Goal: Task Accomplishment & Management: Use online tool/utility

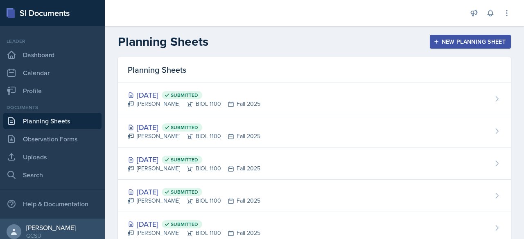
click at [437, 41] on div "New Planning Sheet" at bounding box center [470, 41] width 70 height 7
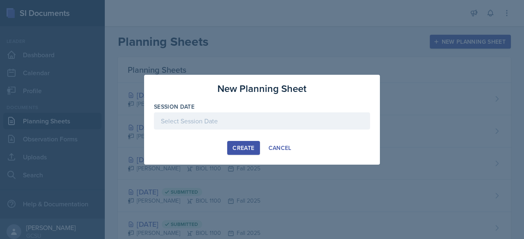
click at [240, 122] on div at bounding box center [262, 121] width 216 height 17
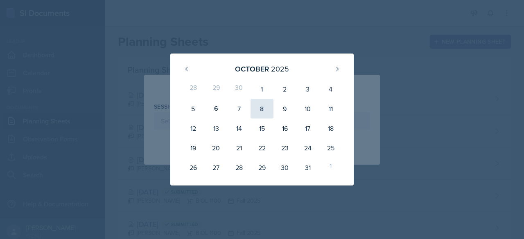
click at [258, 110] on div "8" at bounding box center [261, 109] width 23 height 20
type input "[DATE]"
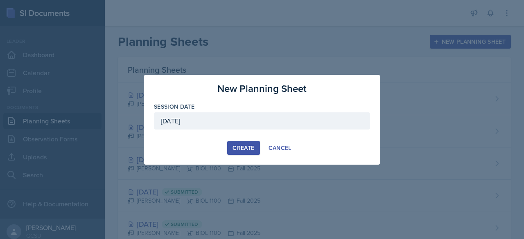
click at [246, 145] on div "Create" at bounding box center [243, 148] width 22 height 7
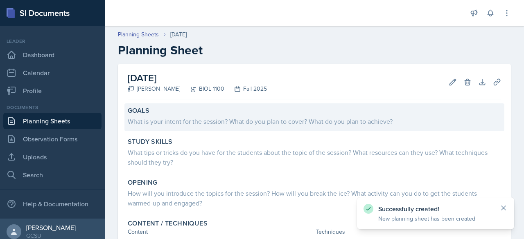
click at [181, 115] on div "What is your intent for the session? What do you plan to cover? What do you pla…" at bounding box center [314, 120] width 373 height 11
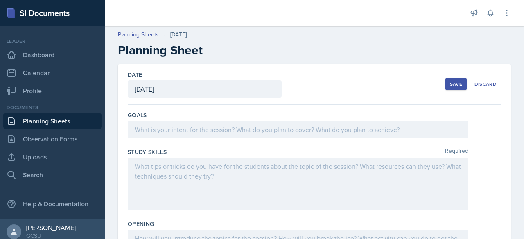
click at [182, 127] on div at bounding box center [298, 129] width 340 height 17
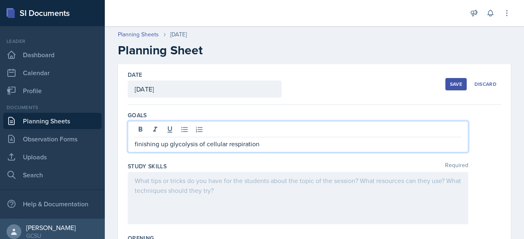
click at [174, 178] on div at bounding box center [298, 198] width 340 height 52
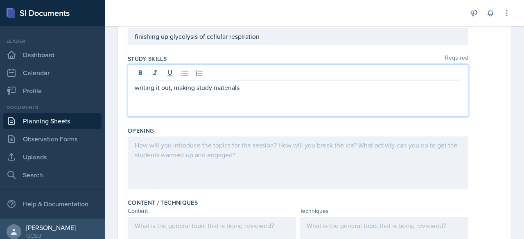
click at [280, 146] on p at bounding box center [298, 145] width 327 height 10
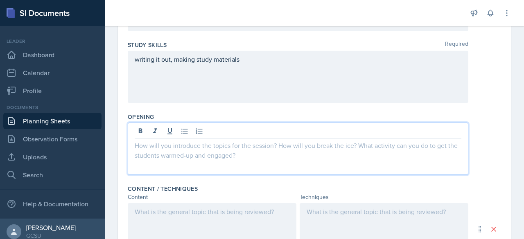
scroll to position [112, 0]
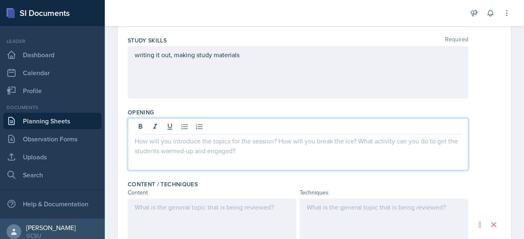
drag, startPoint x: 280, startPoint y: 146, endPoint x: 246, endPoint y: 145, distance: 34.8
click at [246, 145] on div "Goals finishing up glycolysis of cellular respiration Study Skills Required wri…" at bounding box center [314, 208] width 373 height 431
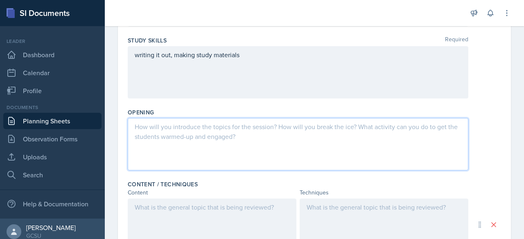
scroll to position [97, 0]
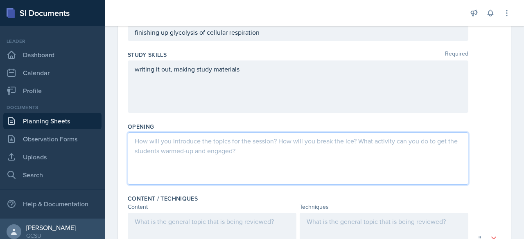
click at [246, 145] on div at bounding box center [298, 159] width 340 height 52
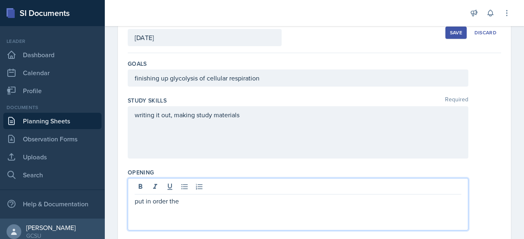
scroll to position [53, 0]
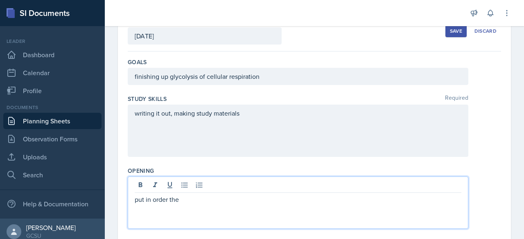
click at [197, 79] on p "finishing up glycolysis of cellular respiration" at bounding box center [298, 77] width 327 height 10
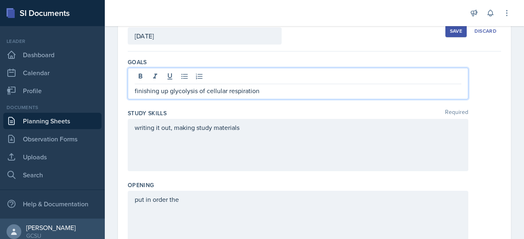
scroll to position [67, 0]
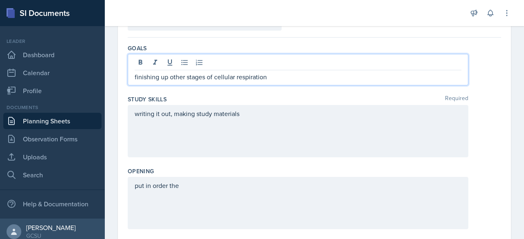
click at [286, 184] on div "put in order the" at bounding box center [298, 203] width 340 height 52
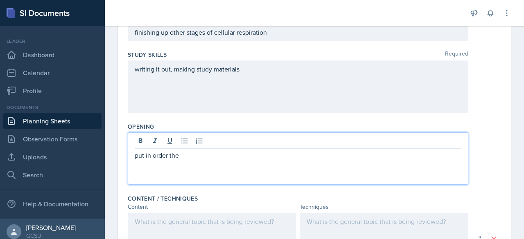
scroll to position [98, 0]
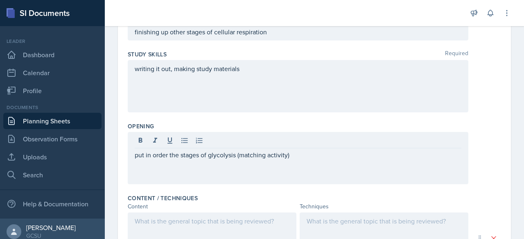
click at [253, 75] on div "writing it out, making study materials" at bounding box center [298, 86] width 340 height 52
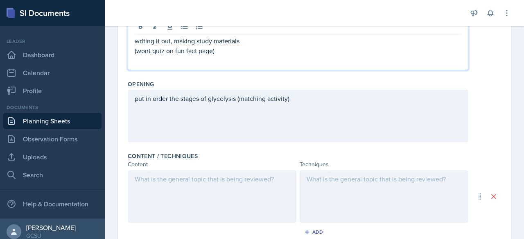
scroll to position [149, 0]
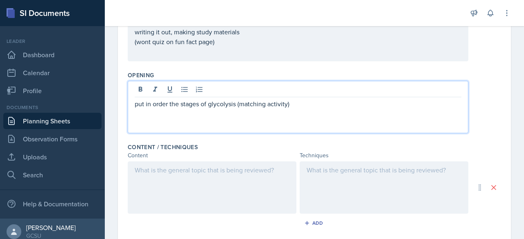
click at [295, 99] on p "put in order the stages of glycolysis (matching activity)" at bounding box center [298, 104] width 327 height 10
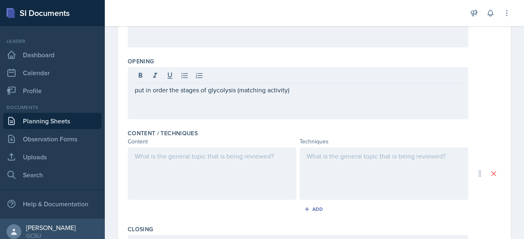
click at [181, 160] on div at bounding box center [212, 174] width 169 height 52
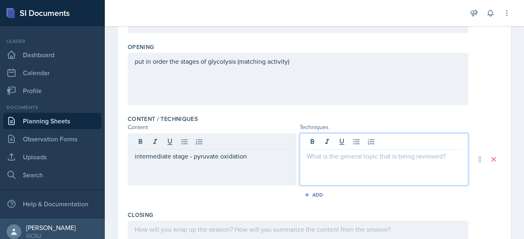
click at [335, 146] on div at bounding box center [384, 159] width 169 height 52
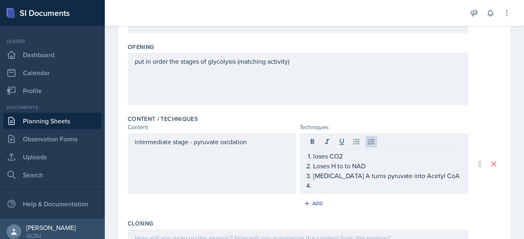
click at [302, 156] on div "loses CO2 Loses H to to NAD [MEDICAL_DATA] A turns pyruvate into Acetyl CoA" at bounding box center [384, 163] width 169 height 61
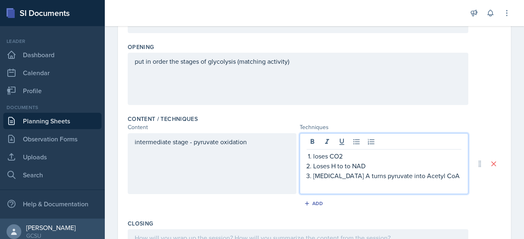
click at [313, 155] on li "loses CO2" at bounding box center [387, 156] width 148 height 10
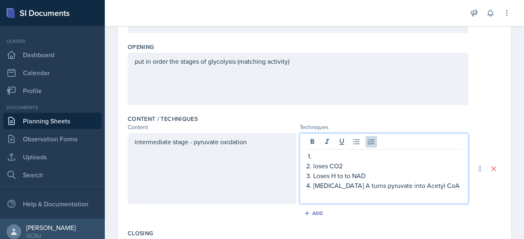
click at [313, 154] on li at bounding box center [387, 156] width 148 height 10
click at [131, 141] on div "intermediate stage - pyruvate oxidation" at bounding box center [212, 168] width 169 height 71
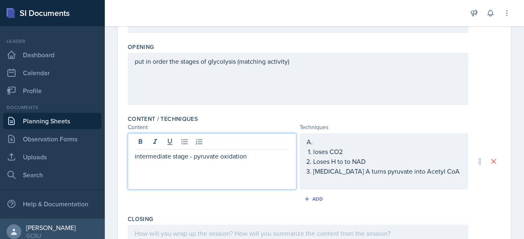
scroll to position [192, 0]
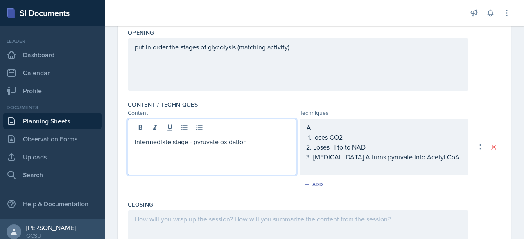
click at [133, 142] on div "intermediate stage - pyruvate oxidation" at bounding box center [212, 147] width 169 height 56
click at [135, 140] on p "intermediate stage - pyruvate oxidation" at bounding box center [212, 142] width 155 height 10
click at [264, 143] on p "A. intermediate stage - pyruvate oxidation" at bounding box center [212, 142] width 155 height 10
click at [320, 128] on div "A. loses CO2 Loses H to to NAD [MEDICAL_DATA] A turns pyruvate into Acetyl CoA" at bounding box center [384, 147] width 169 height 56
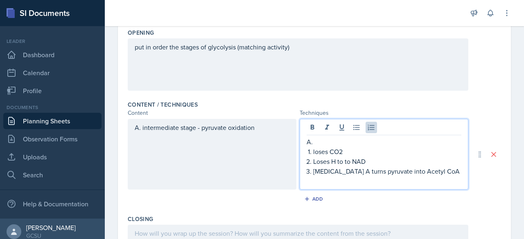
click at [444, 173] on p "[MEDICAL_DATA] A turns pyruvate into Acetyl CoA" at bounding box center [387, 172] width 148 height 10
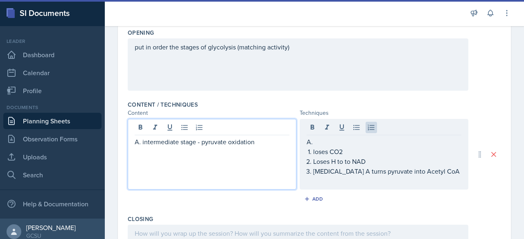
click at [263, 125] on div "A. intermediate stage - pyruvate oxidation" at bounding box center [212, 154] width 169 height 71
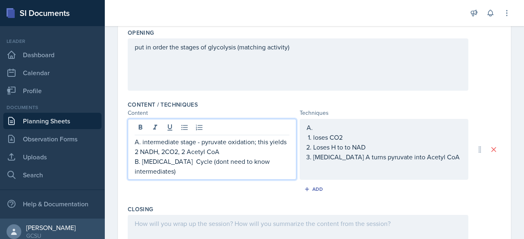
click at [445, 159] on ol "loses CO2 Loses H to to NAD [MEDICAL_DATA] A turns pyruvate into Acetyl CoA" at bounding box center [387, 147] width 148 height 29
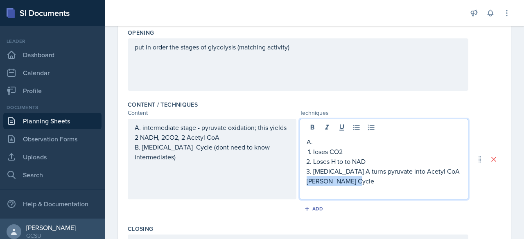
drag, startPoint x: 359, startPoint y: 182, endPoint x: 274, endPoint y: 181, distance: 85.1
click at [274, 181] on div "A. intermediate stage - pyruvate oxidation; this yields 2 NADH, 2CO2, 2 Acetyl …" at bounding box center [298, 159] width 340 height 81
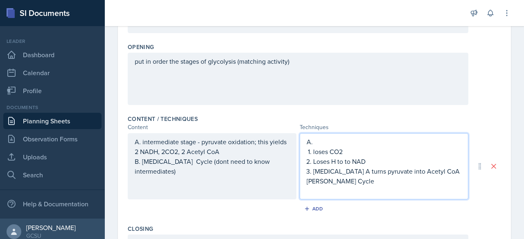
click at [347, 194] on p at bounding box center [384, 191] width 155 height 10
click at [360, 185] on p "[PERSON_NAME] Cycle" at bounding box center [384, 181] width 155 height 10
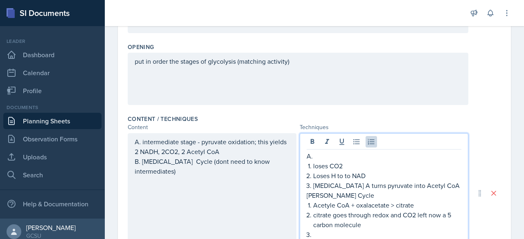
scroll to position [192, 0]
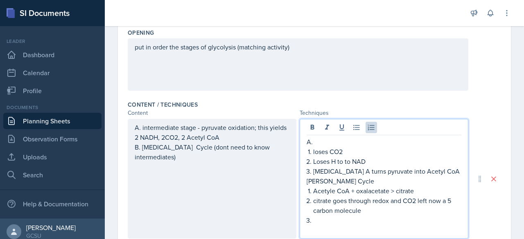
click at [320, 147] on p "loses CO2" at bounding box center [387, 152] width 148 height 10
click at [191, 158] on p "B. [MEDICAL_DATA] Cycle (dont need to know intermediates)" at bounding box center [212, 152] width 155 height 20
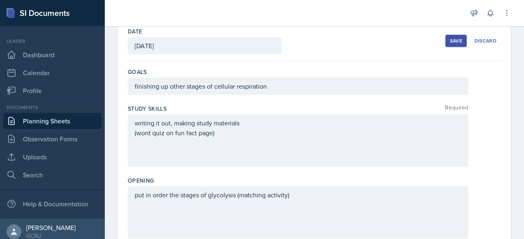
scroll to position [0, 0]
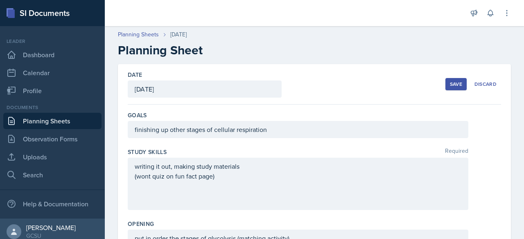
click at [450, 84] on div "Save" at bounding box center [456, 84] width 12 height 7
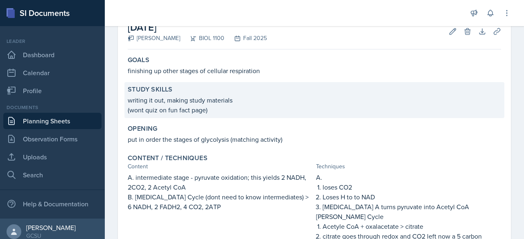
scroll to position [44, 0]
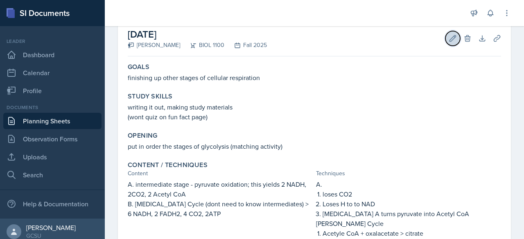
click at [449, 40] on icon at bounding box center [453, 38] width 8 height 8
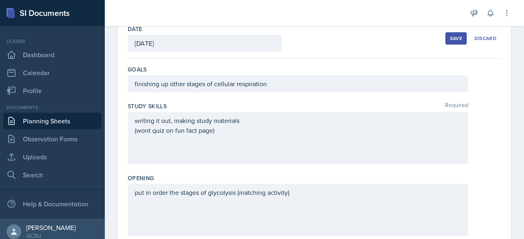
click at [450, 40] on div "Save" at bounding box center [456, 38] width 12 height 7
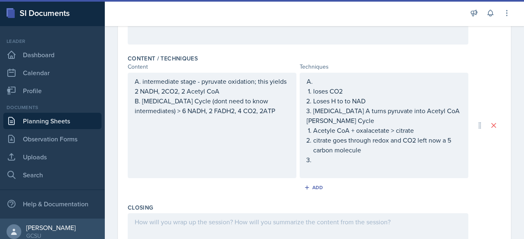
click at [322, 162] on p at bounding box center [387, 160] width 148 height 10
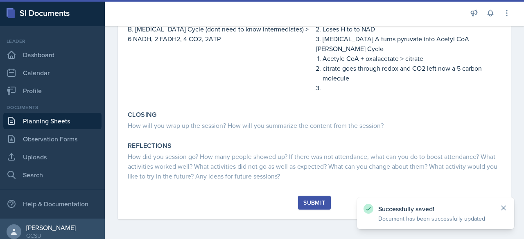
scroll to position [219, 0]
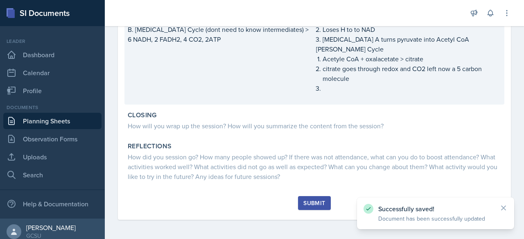
click at [350, 89] on p at bounding box center [411, 87] width 178 height 8
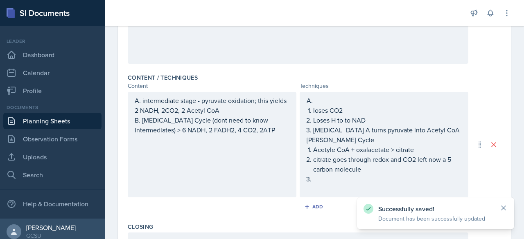
click at [315, 182] on ol "Acetyle CoA + oxalacetate > citrate citrate goes through redox and CO2 left now…" at bounding box center [387, 164] width 148 height 39
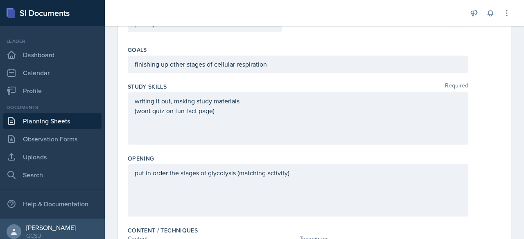
scroll to position [26, 0]
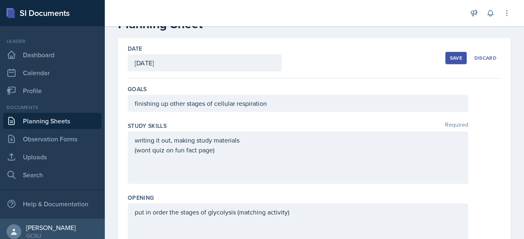
click at [450, 57] on div "Save" at bounding box center [456, 58] width 12 height 7
